Goal: Task Accomplishment & Management: Manage account settings

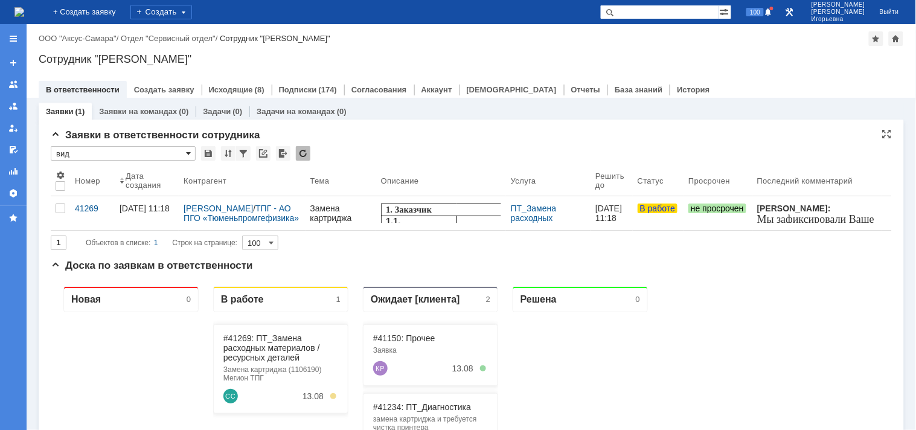
click at [189, 153] on span at bounding box center [188, 154] width 5 height 10
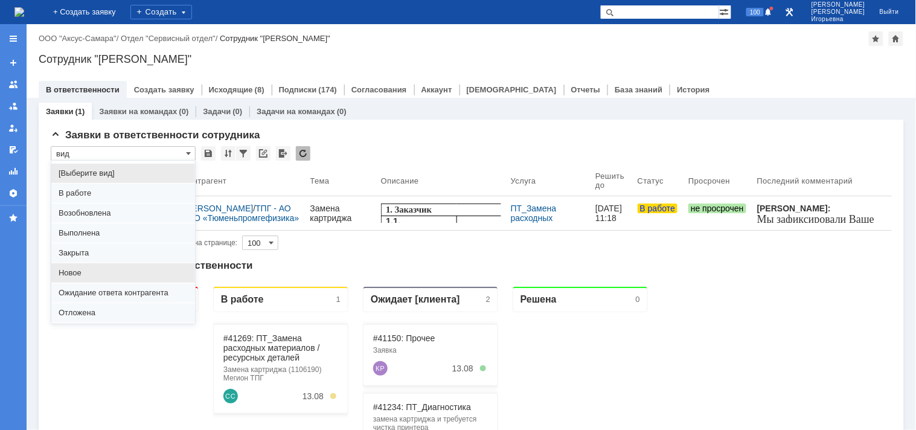
scroll to position [33, 0]
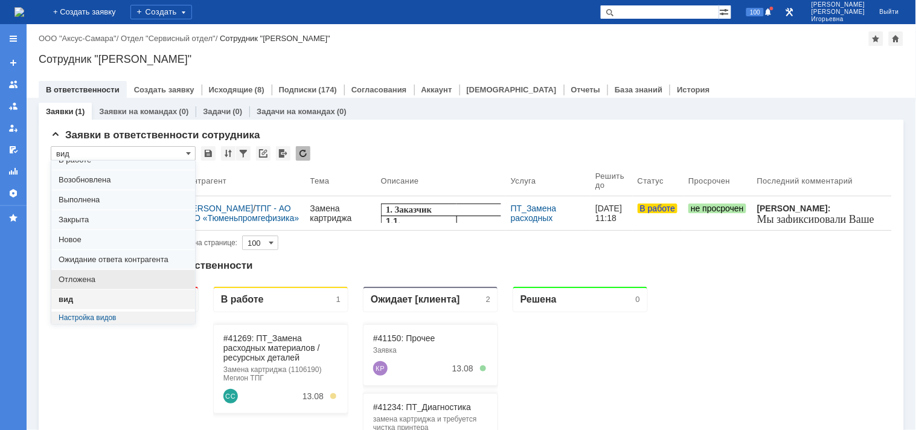
drag, startPoint x: 95, startPoint y: 280, endPoint x: 44, endPoint y: 2, distance: 282.5
click at [95, 280] on span "Отложена" at bounding box center [123, 280] width 129 height 10
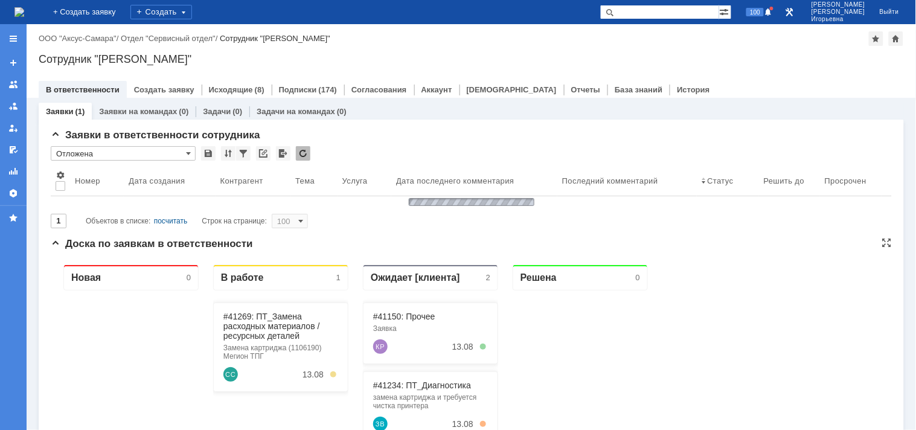
type input "Отложена"
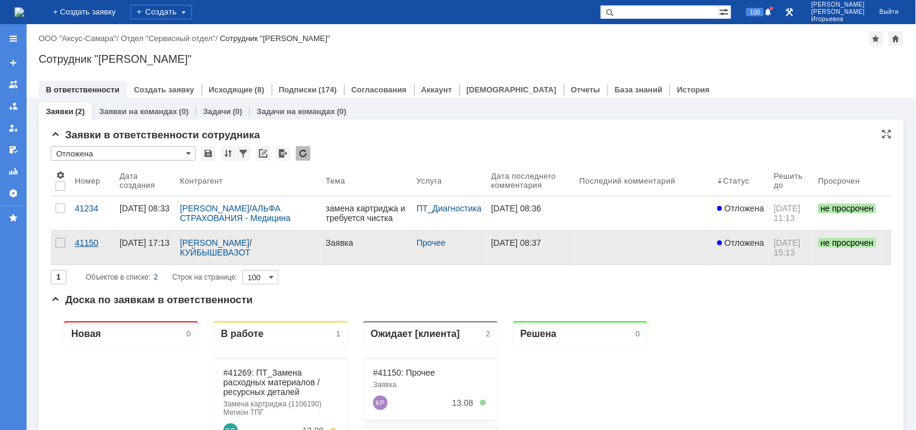
scroll to position [0, 0]
click at [80, 248] on div "41150" at bounding box center [92, 243] width 35 height 10
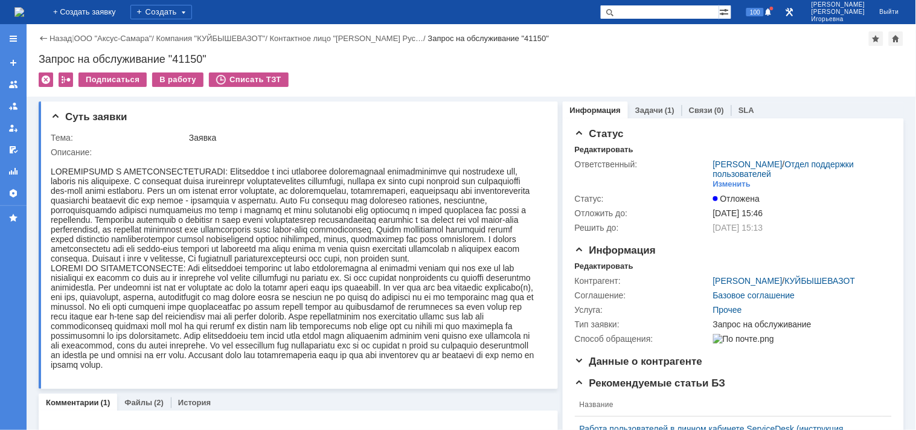
click at [40, 38] on div "Назад" at bounding box center [55, 38] width 33 height 9
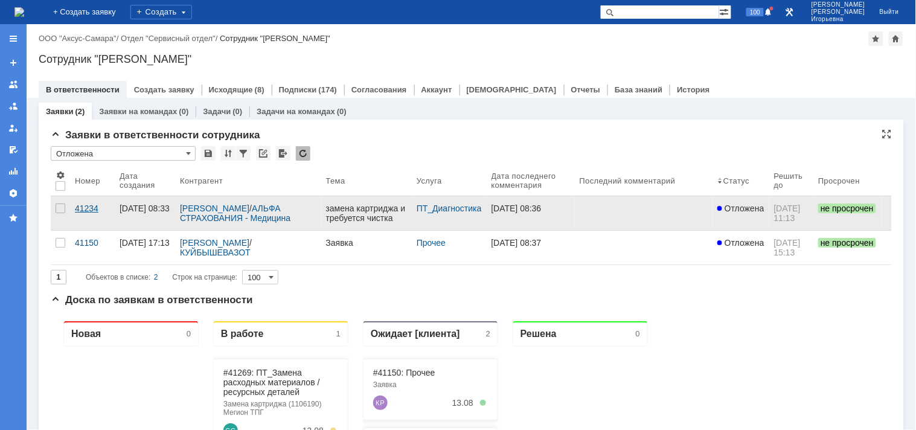
click at [86, 213] on div "41234" at bounding box center [92, 209] width 35 height 10
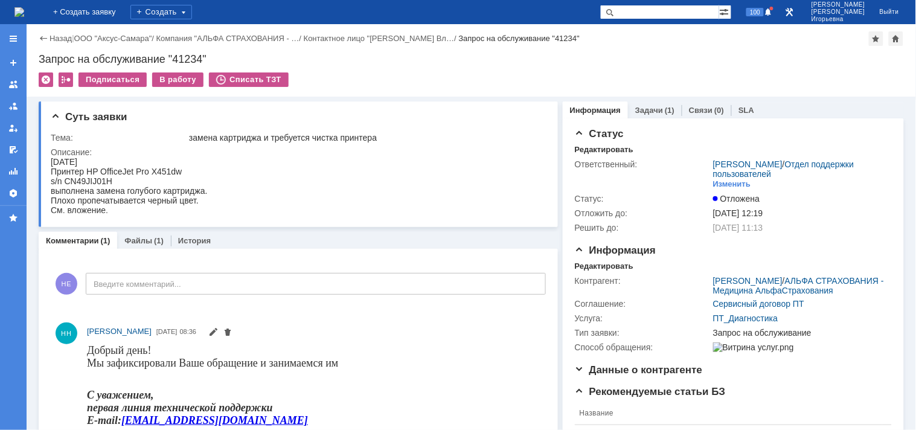
click at [24, 16] on img at bounding box center [19, 12] width 10 height 10
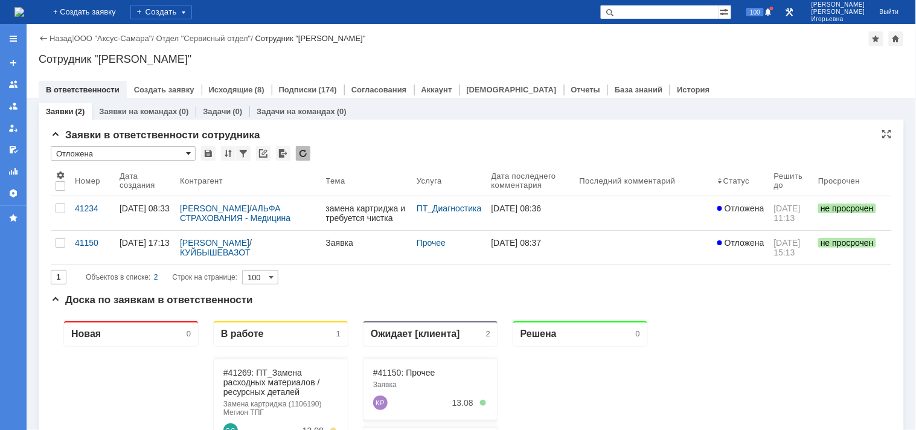
click at [186, 152] on span at bounding box center [188, 154] width 5 height 10
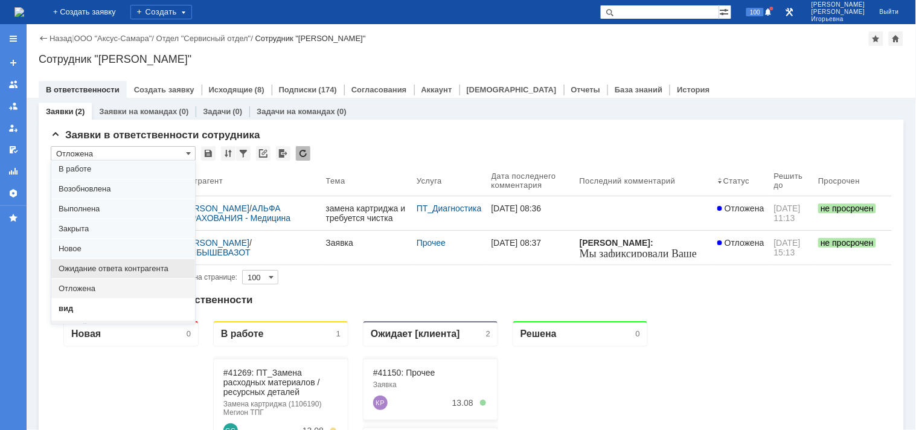
scroll to position [33, 0]
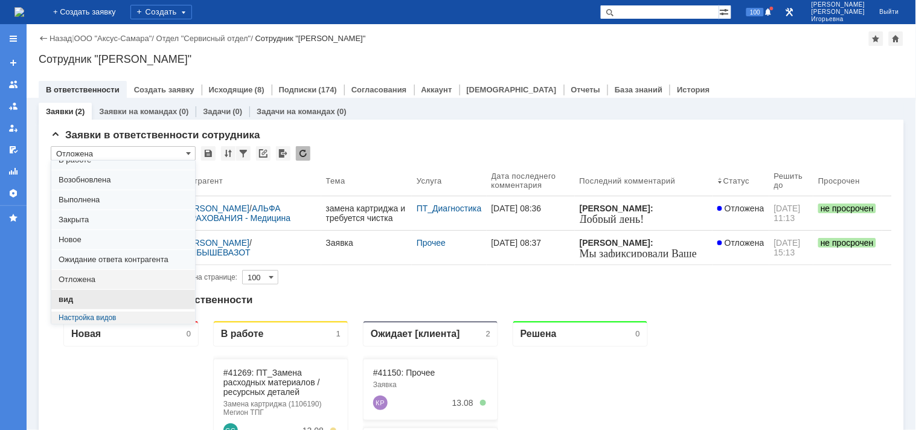
click at [71, 298] on span "вид" at bounding box center [123, 300] width 129 height 10
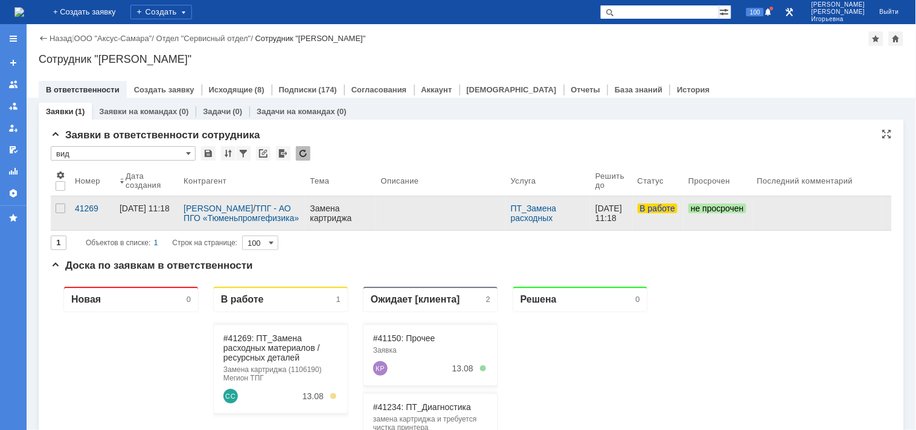
type input "вид"
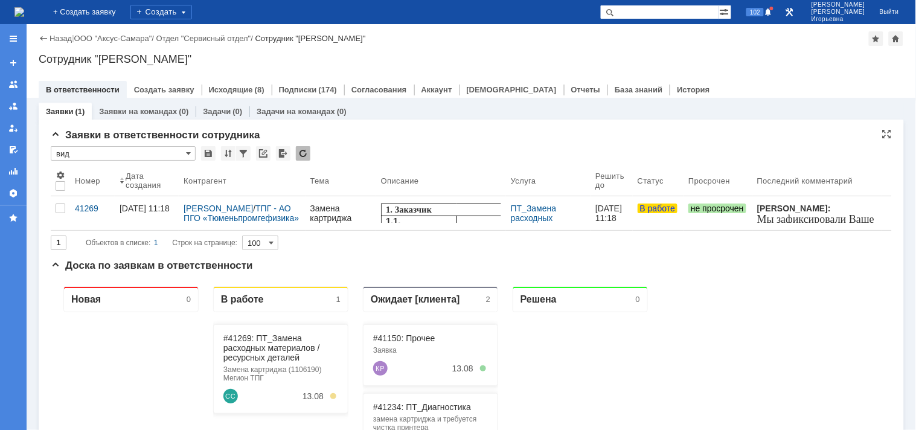
scroll to position [0, 0]
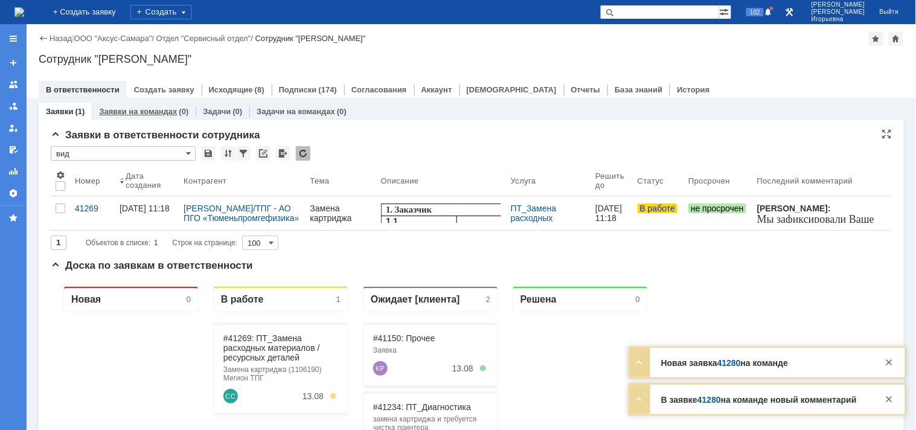
click at [155, 111] on link "Заявки на командах" at bounding box center [138, 111] width 78 height 9
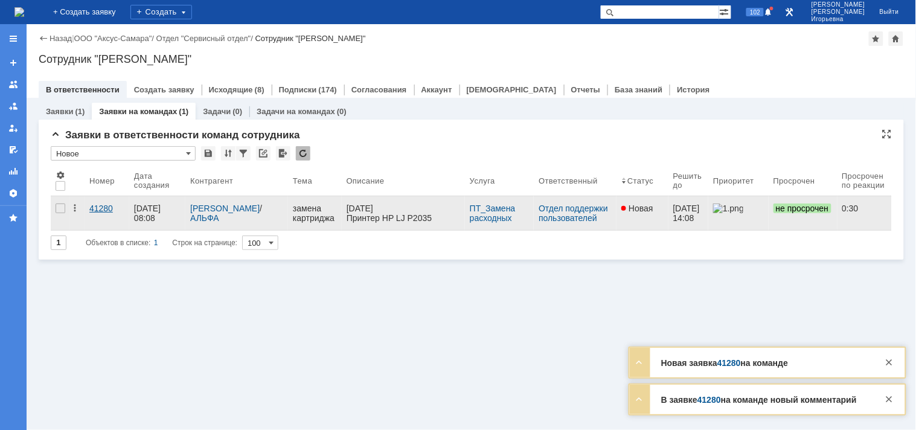
click at [103, 205] on div "41280" at bounding box center [106, 209] width 35 height 10
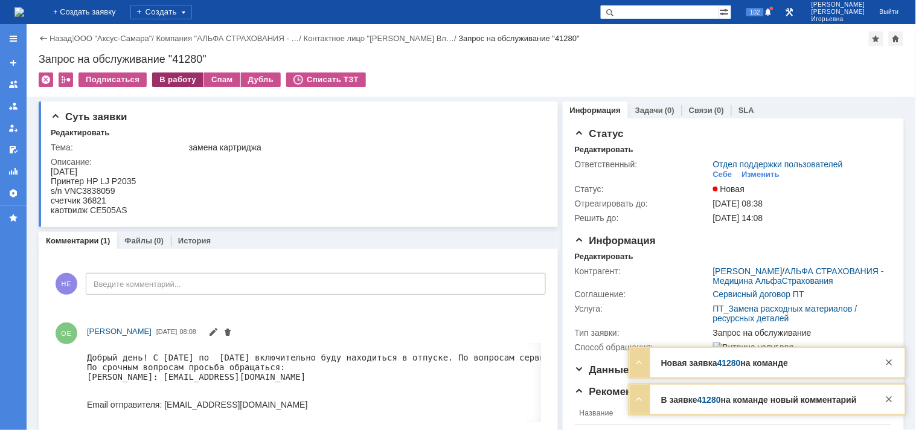
click at [170, 74] on div "В работу" at bounding box center [177, 79] width 51 height 14
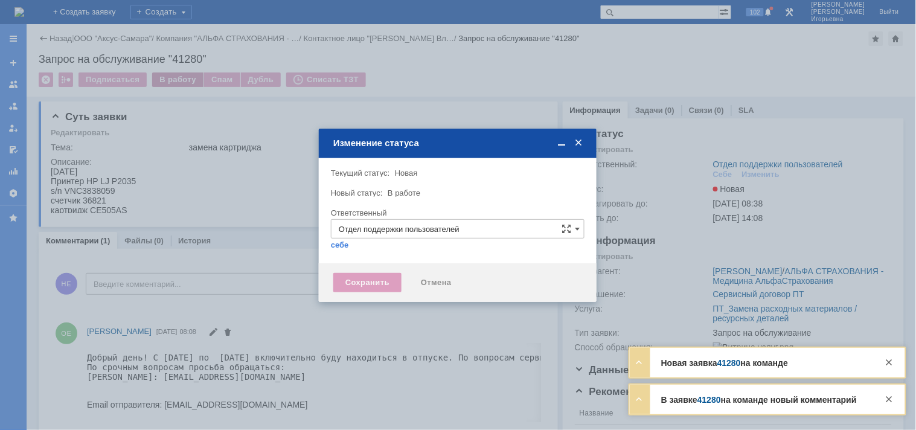
type input "Носенкова Елена Игорьевна"
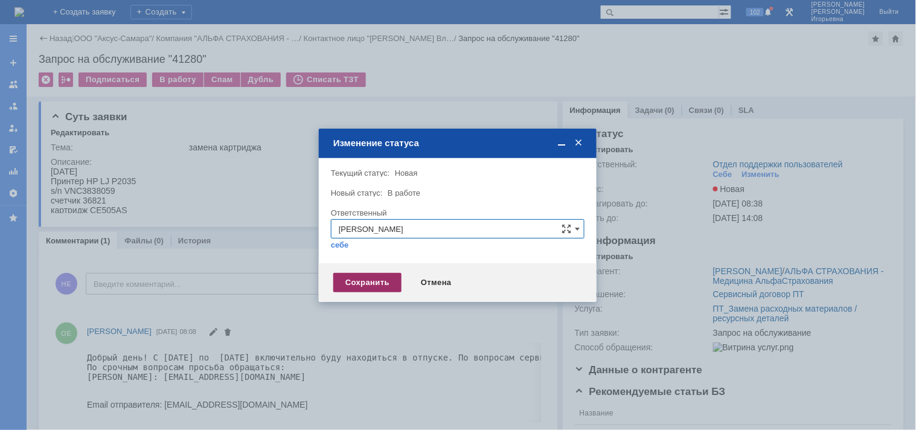
click at [365, 282] on div "Сохранить" at bounding box center [367, 282] width 68 height 19
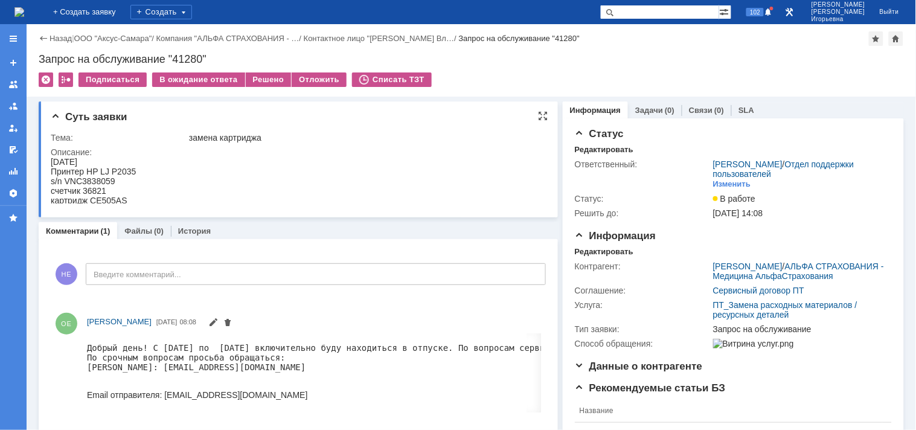
click at [101, 178] on div "s/n VNC3838059" at bounding box center [92, 181] width 85 height 10
copy div "VNC3838059"
click at [91, 187] on div "счетчик 36821" at bounding box center [92, 190] width 85 height 10
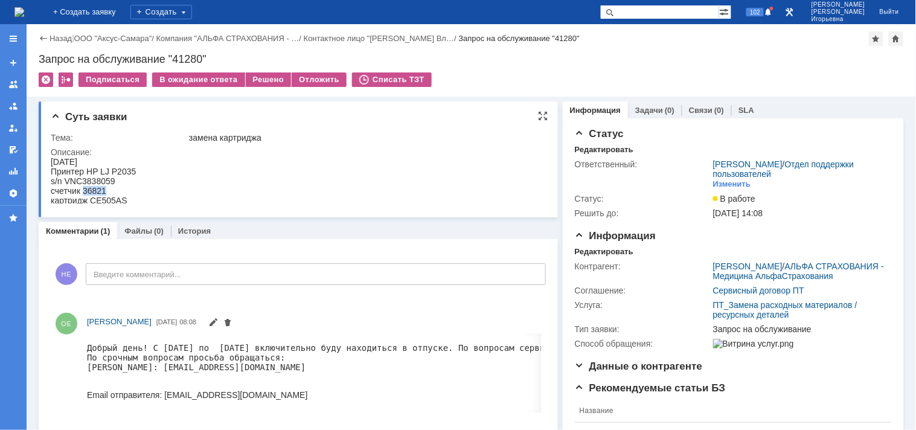
copy div "36821"
click at [192, 53] on div "Запрос на обслуживание "41280"" at bounding box center [472, 59] width 866 height 12
copy div "41280"
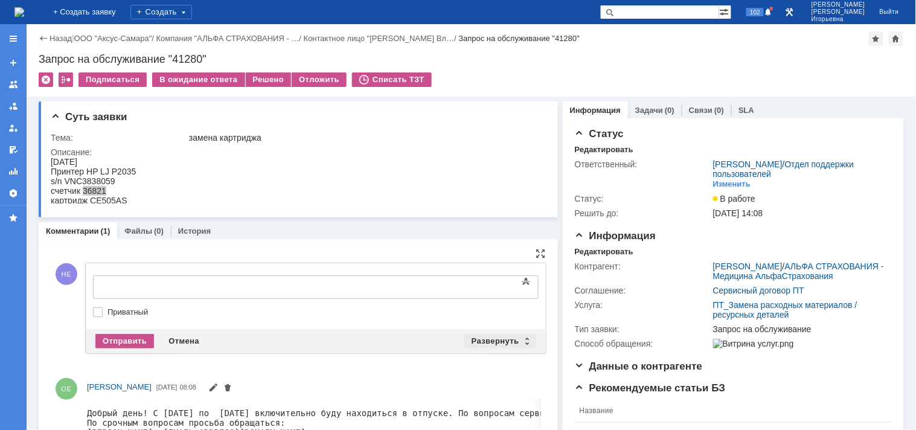
click at [521, 335] on div "Развернуть" at bounding box center [501, 341] width 72 height 14
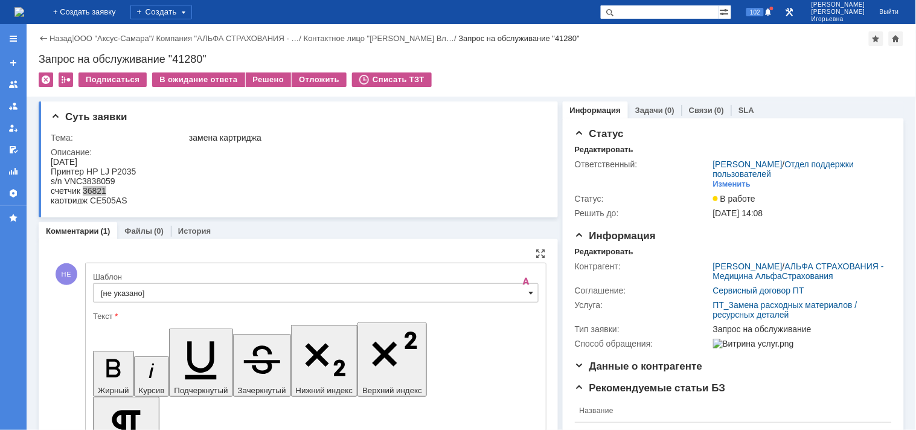
click at [529, 294] on span at bounding box center [531, 293] width 5 height 10
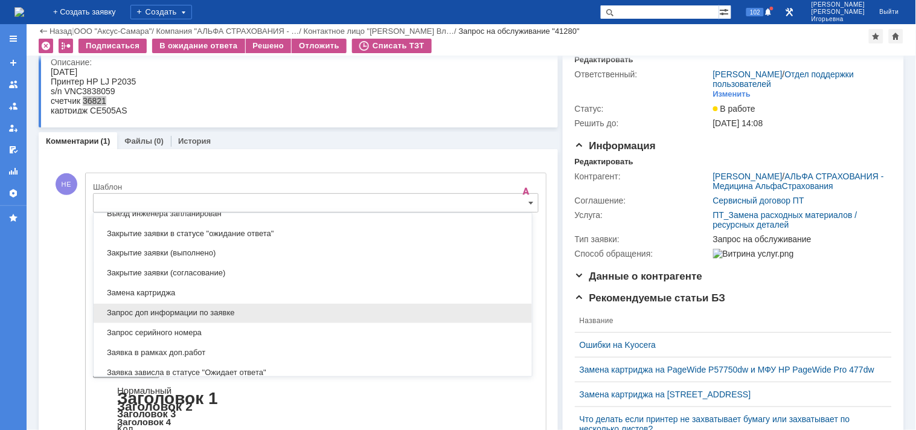
scroll to position [557, 0]
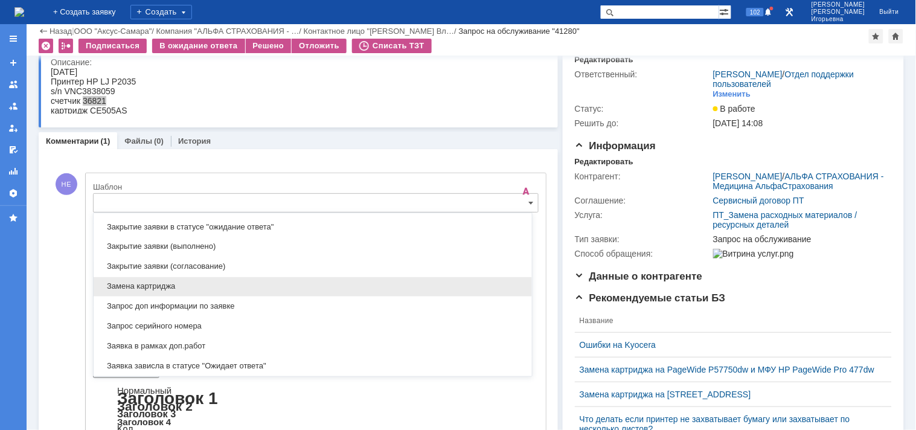
click at [135, 291] on span "Замена картриджа" at bounding box center [313, 287] width 424 height 10
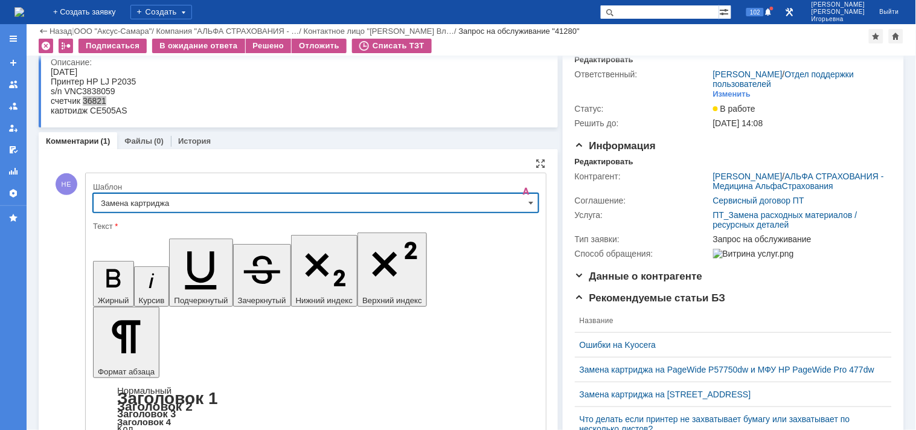
type input "Замена картриджа"
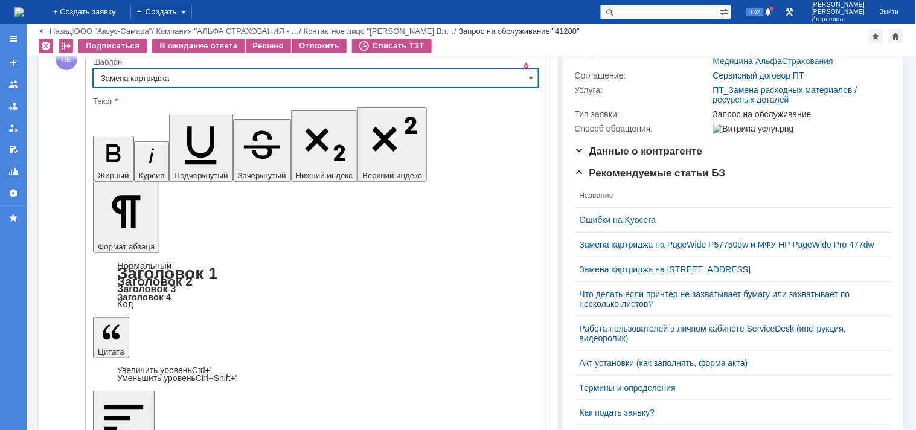
scroll to position [183, 0]
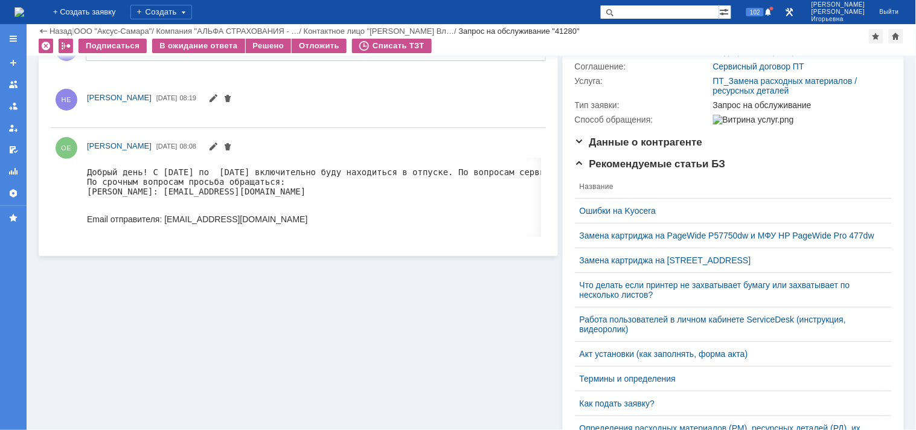
scroll to position [0, 0]
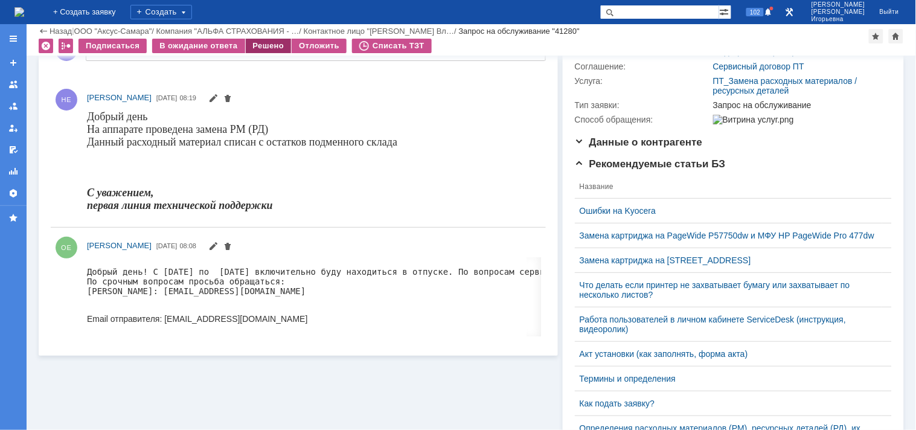
click at [256, 44] on div "Решено" at bounding box center [269, 46] width 46 height 14
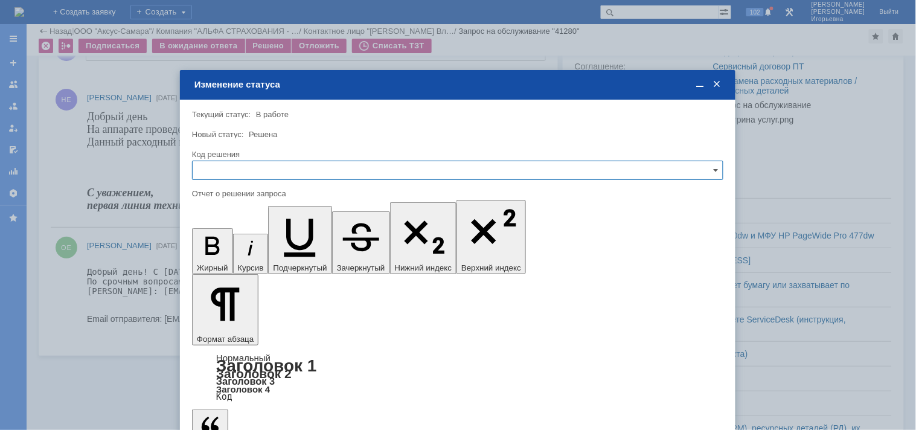
click at [215, 171] on input "text" at bounding box center [458, 170] width 532 height 19
click at [219, 251] on span "Решено" at bounding box center [458, 252] width 516 height 10
type input "Решено"
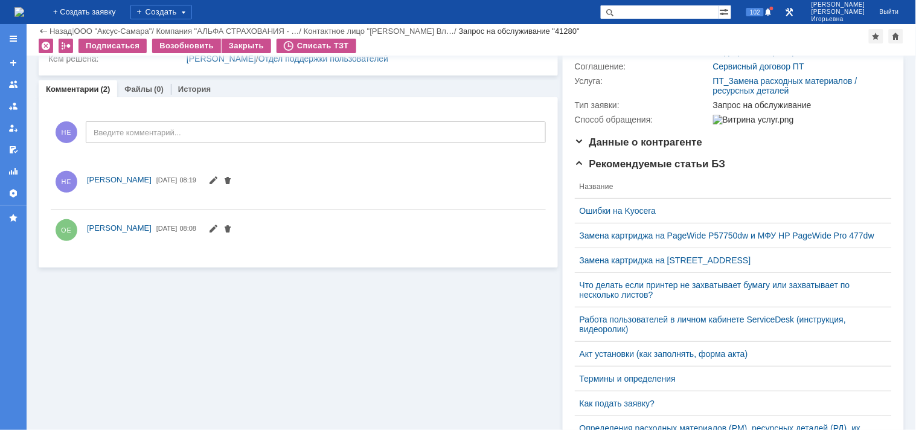
click at [24, 8] on img at bounding box center [19, 12] width 10 height 10
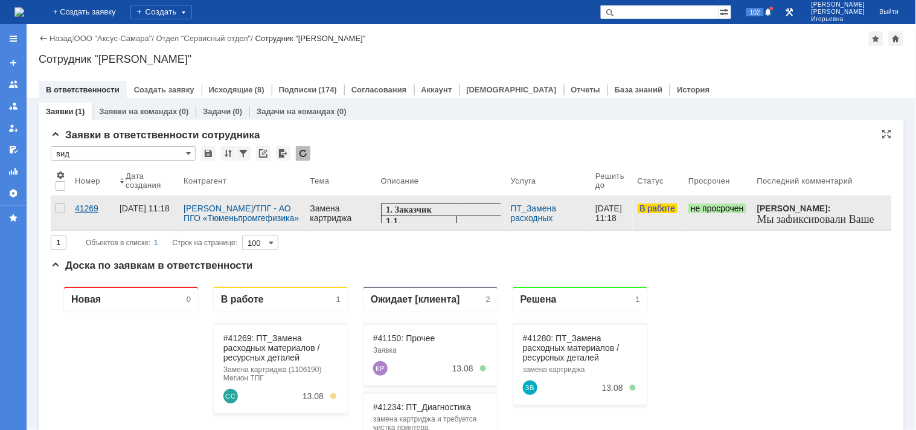
click at [86, 207] on div "41269" at bounding box center [92, 209] width 35 height 10
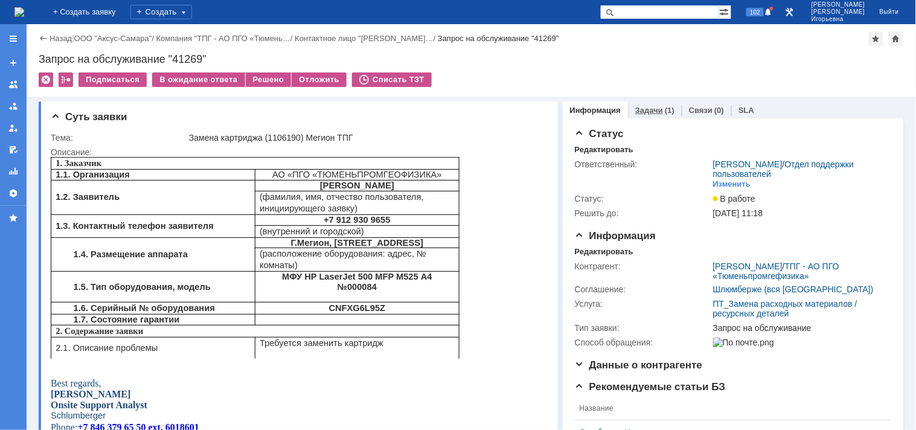
click at [636, 111] on link "Задачи" at bounding box center [650, 110] width 28 height 9
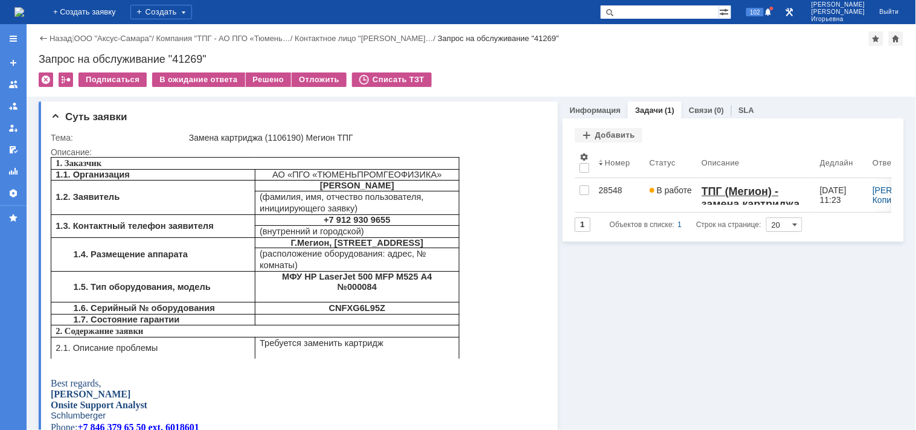
click at [24, 13] on img at bounding box center [19, 12] width 10 height 10
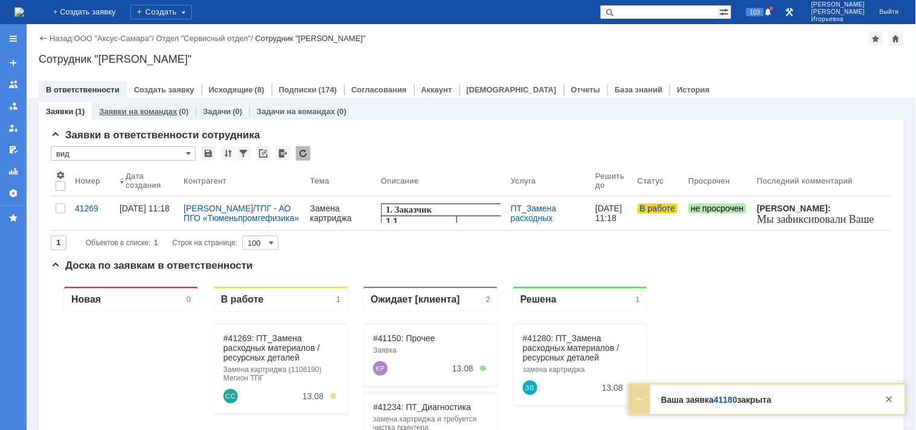
click at [139, 109] on link "Заявки на командах" at bounding box center [138, 111] width 78 height 9
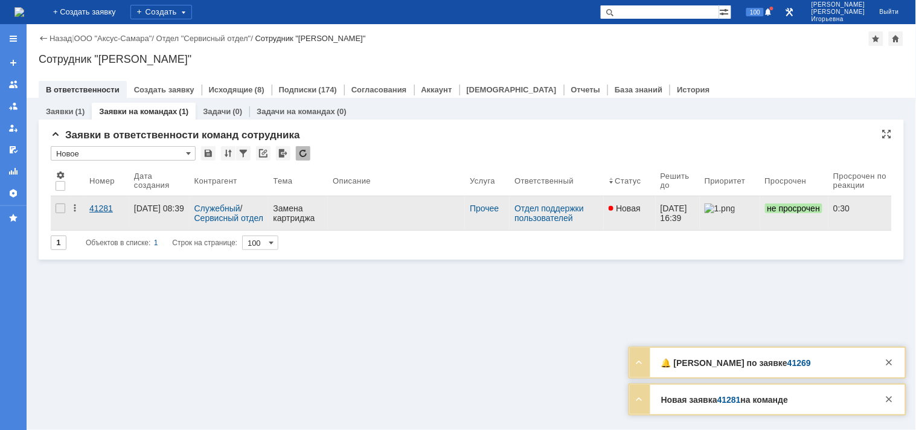
click at [103, 206] on div "41281" at bounding box center [106, 209] width 35 height 10
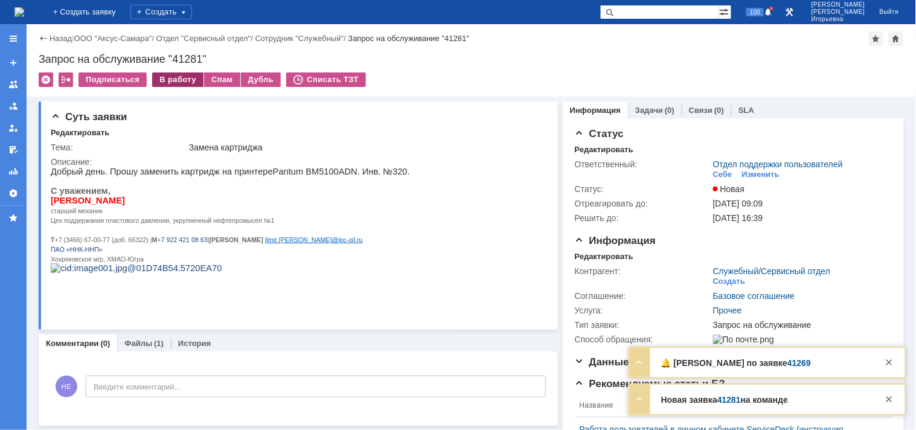
click at [165, 76] on div "В работу" at bounding box center [177, 79] width 51 height 14
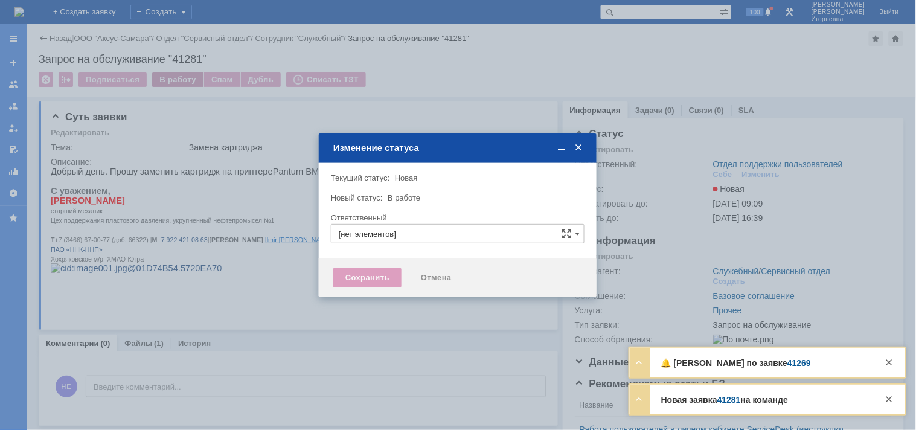
type input "Отдел поддержки пользователей"
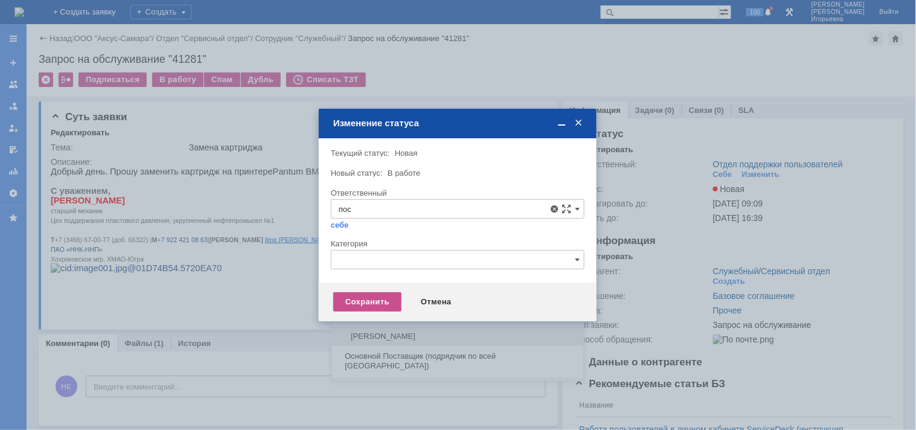
click at [372, 330] on div "Поселённова Виктория Александровна" at bounding box center [458, 336] width 253 height 19
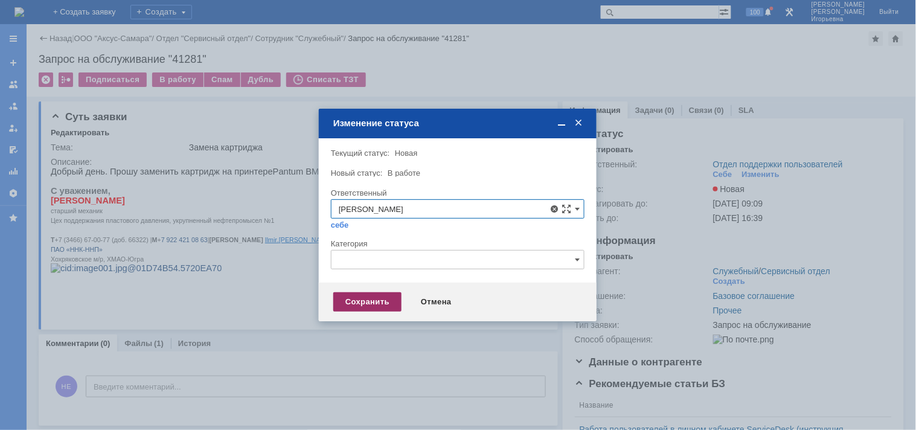
type input "Поселённова Виктория Александровна"
click at [361, 301] on div "Сохранить" at bounding box center [367, 301] width 68 height 19
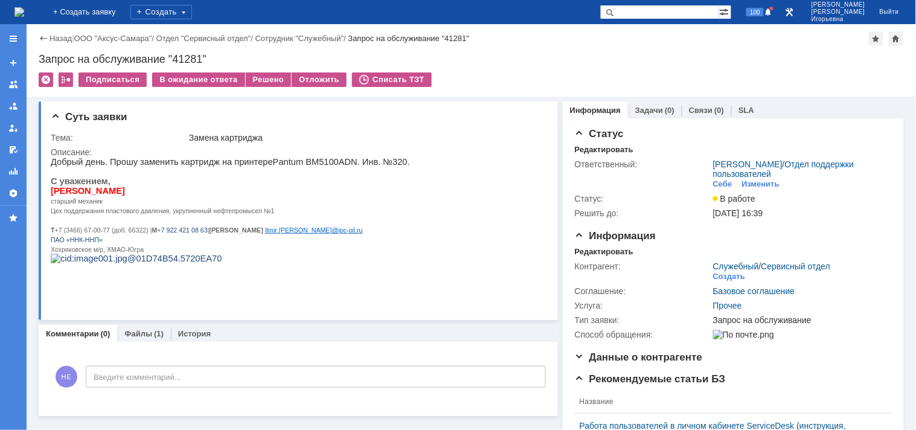
click at [190, 54] on div "Запрос на обслуживание "41281"" at bounding box center [472, 59] width 866 height 12
copy div "41281"
click at [24, 11] on img at bounding box center [19, 12] width 10 height 10
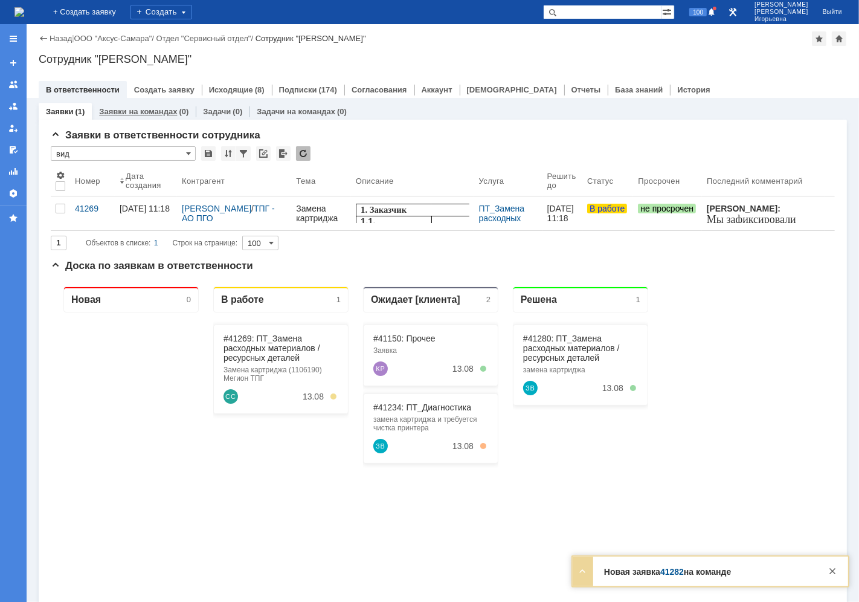
click at [154, 109] on link "Заявки на командах" at bounding box center [138, 111] width 78 height 9
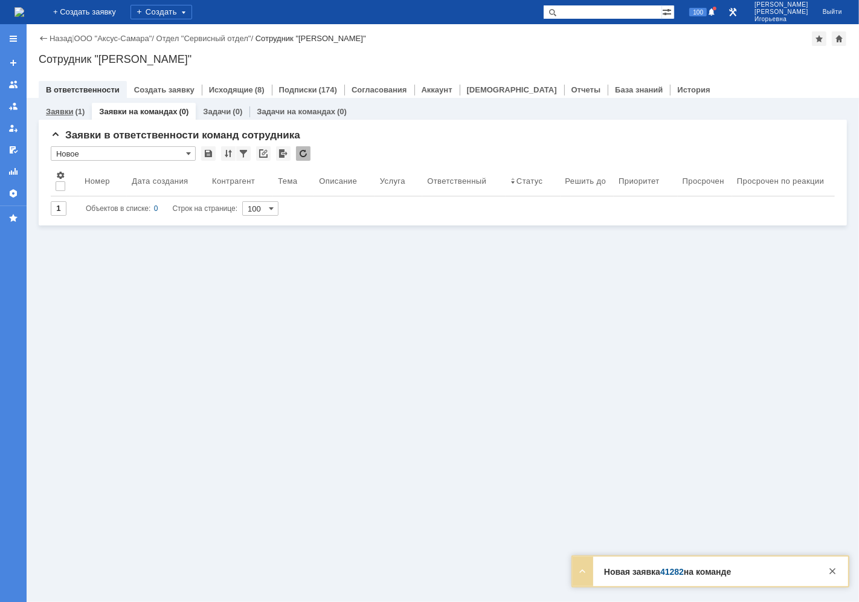
click at [63, 111] on link "Заявки" at bounding box center [59, 111] width 27 height 9
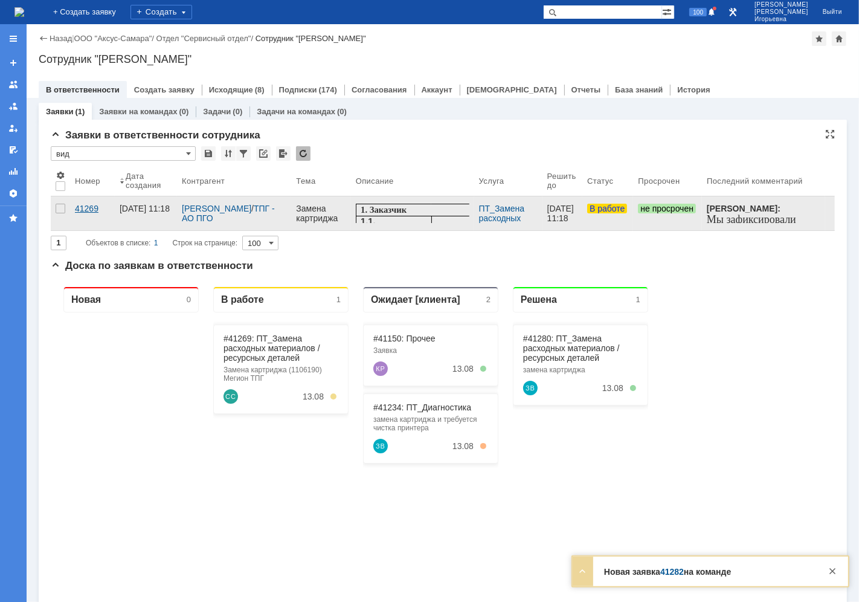
click at [89, 206] on div "41269" at bounding box center [92, 209] width 35 height 10
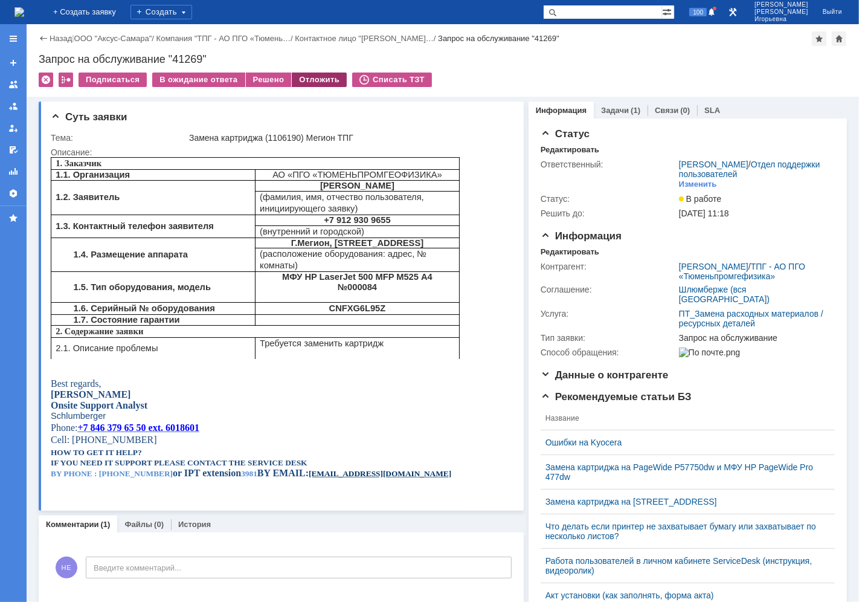
click at [313, 82] on div "Отложить" at bounding box center [319, 79] width 55 height 14
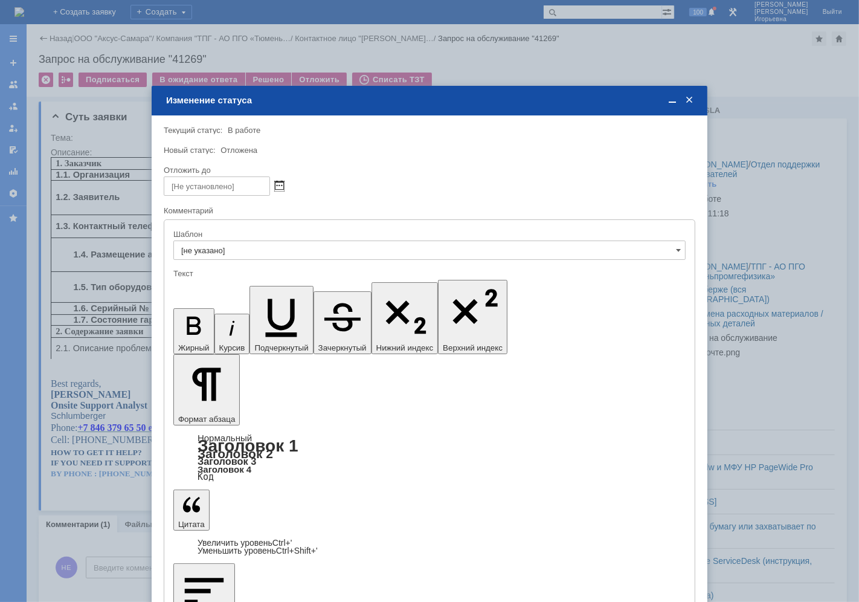
click at [282, 183] on span at bounding box center [279, 186] width 9 height 10
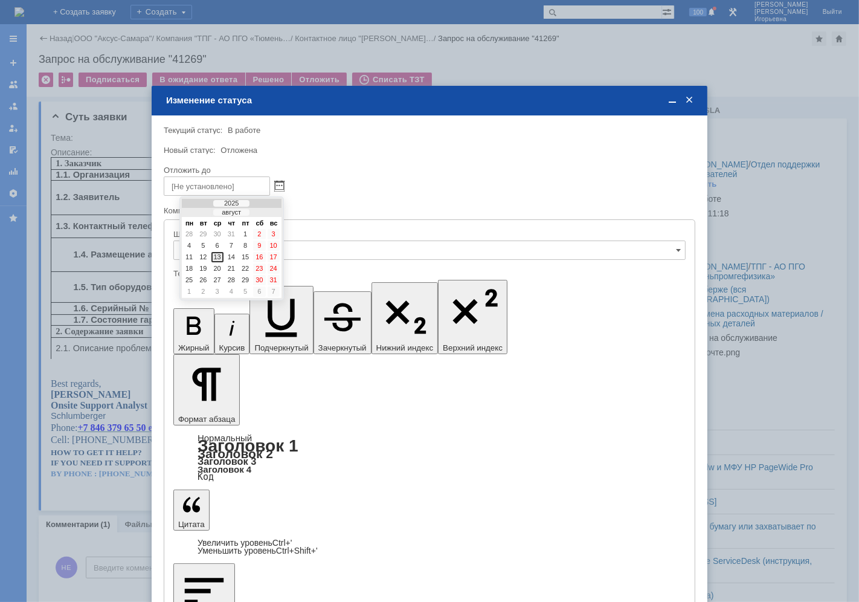
click at [219, 255] on div "13" at bounding box center [217, 257] width 12 height 10
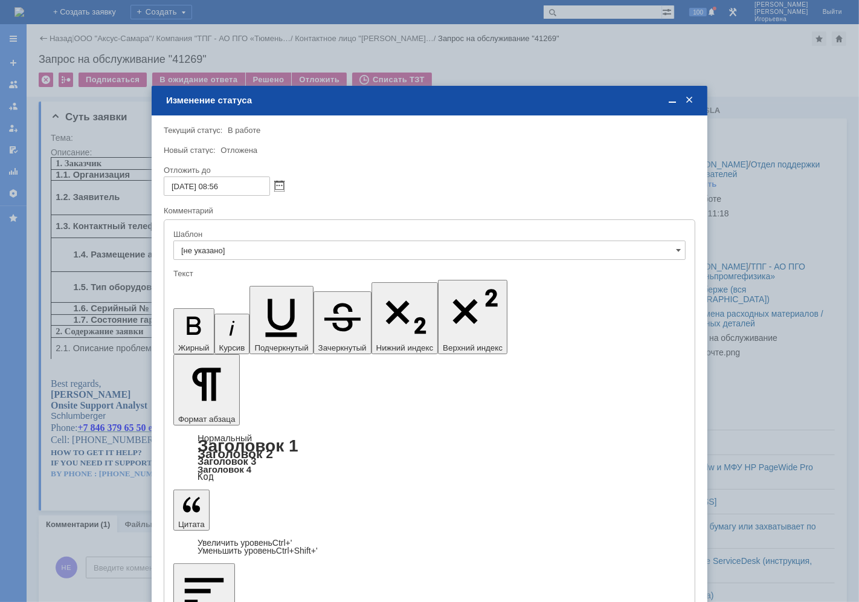
click at [216, 185] on input "13.08.2025 08:56" at bounding box center [217, 185] width 106 height 19
type input "13.08.2025 17:56"
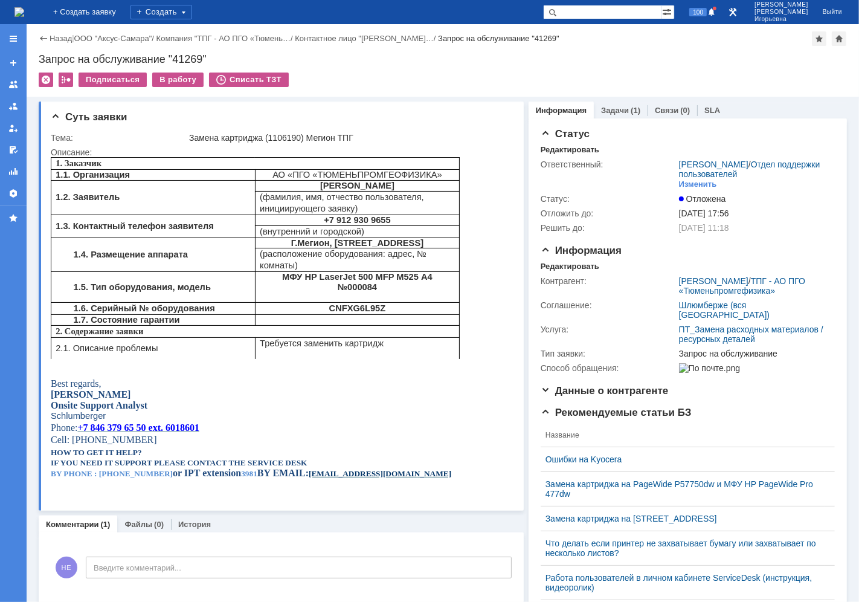
click at [24, 8] on img at bounding box center [19, 12] width 10 height 10
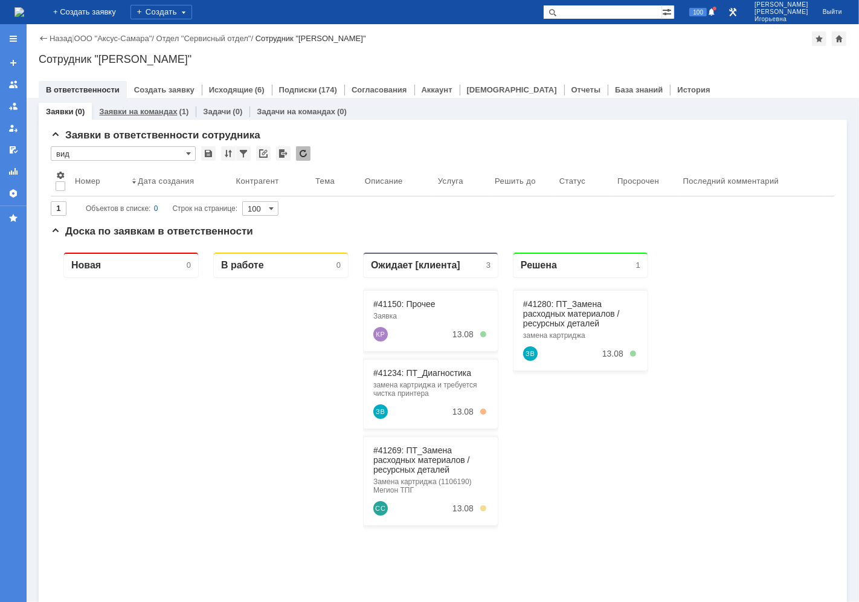
click at [122, 111] on link "Заявки на командах" at bounding box center [138, 111] width 78 height 9
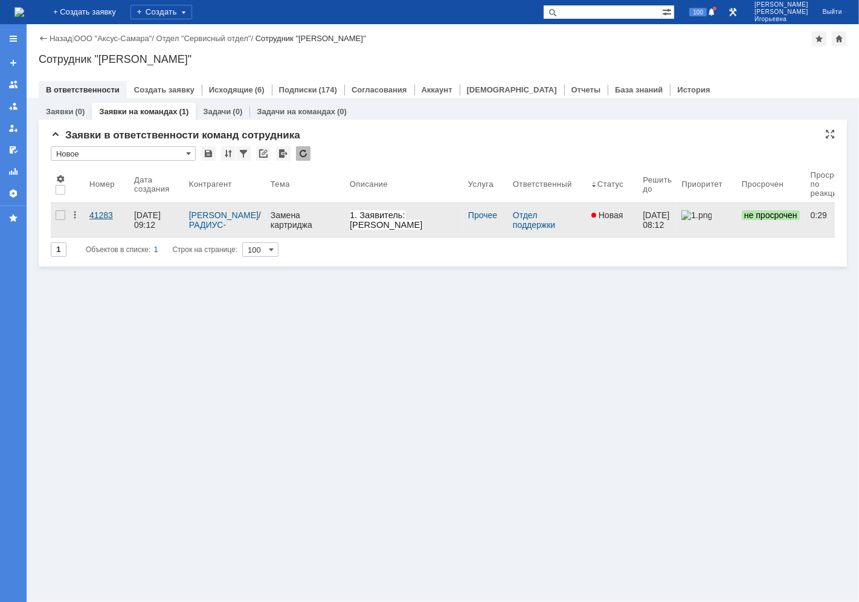
click at [106, 216] on div "41283" at bounding box center [106, 215] width 35 height 10
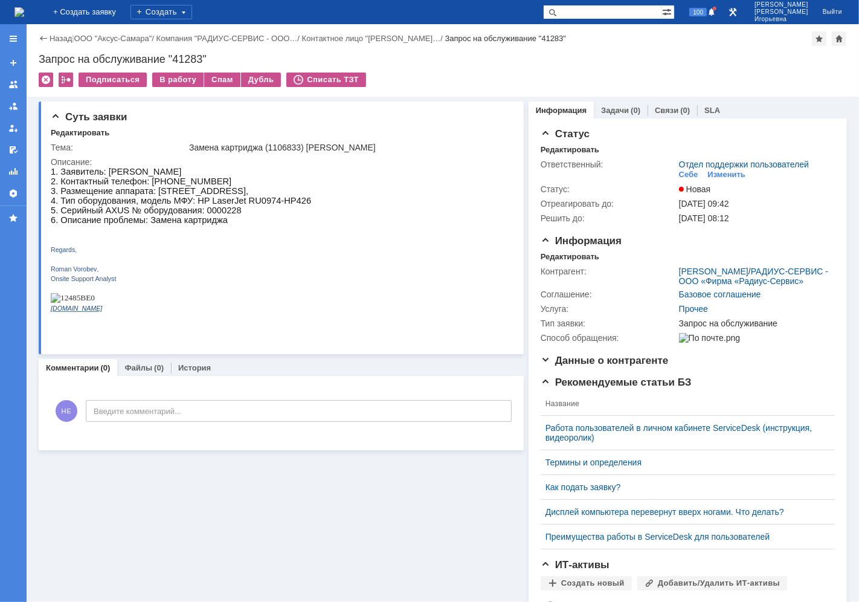
click at [24, 13] on img at bounding box center [19, 12] width 10 height 10
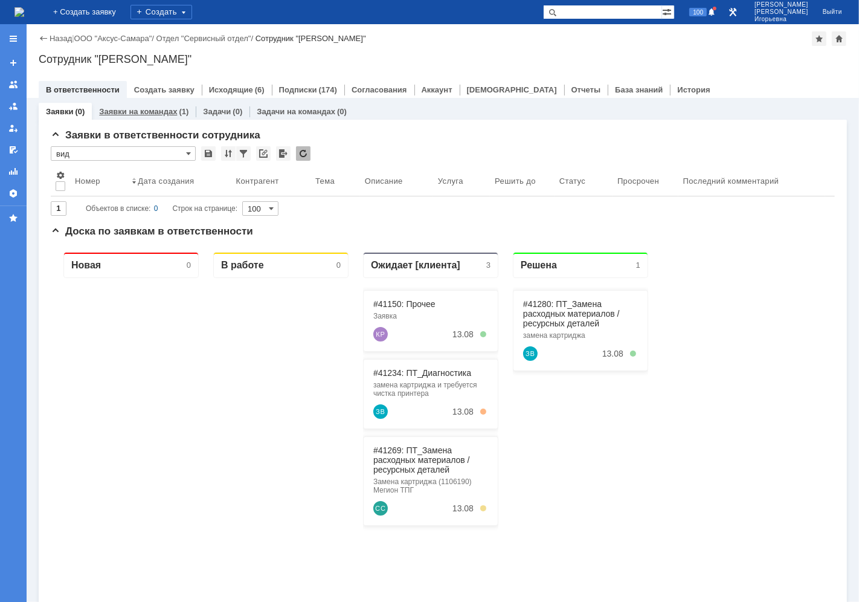
click at [143, 110] on link "Заявки на командах" at bounding box center [138, 111] width 78 height 9
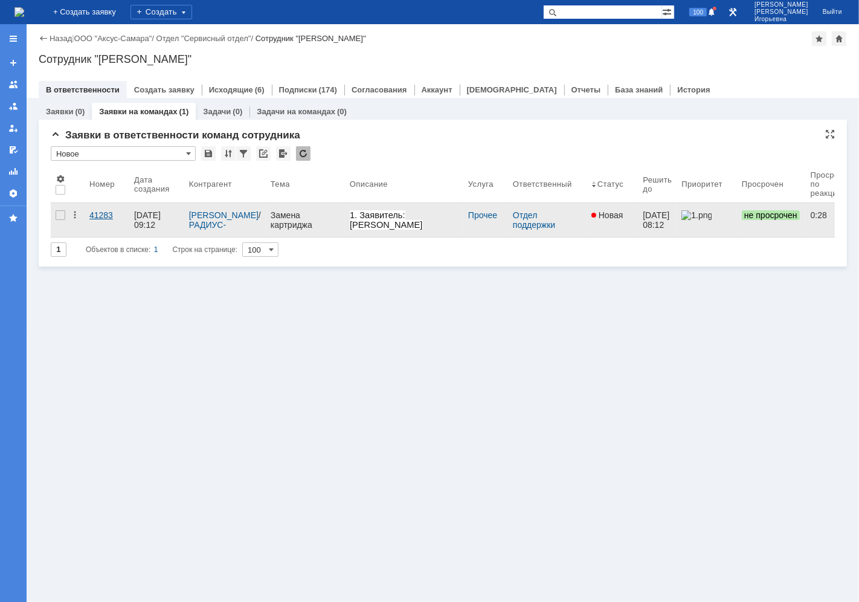
click at [100, 215] on div "41283" at bounding box center [106, 215] width 35 height 10
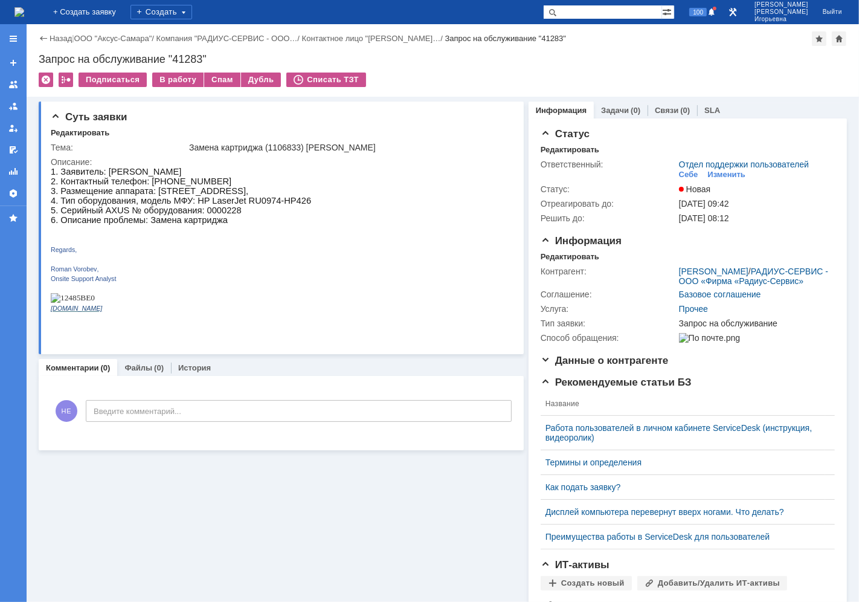
click at [24, 7] on img at bounding box center [19, 12] width 10 height 10
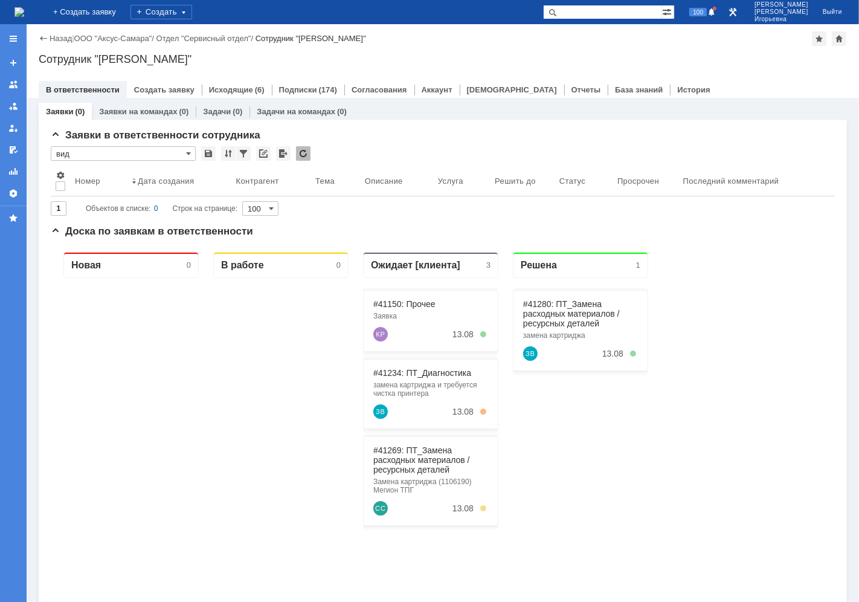
click at [56, 111] on link "Заявки" at bounding box center [59, 111] width 27 height 9
